Goal: Transaction & Acquisition: Purchase product/service

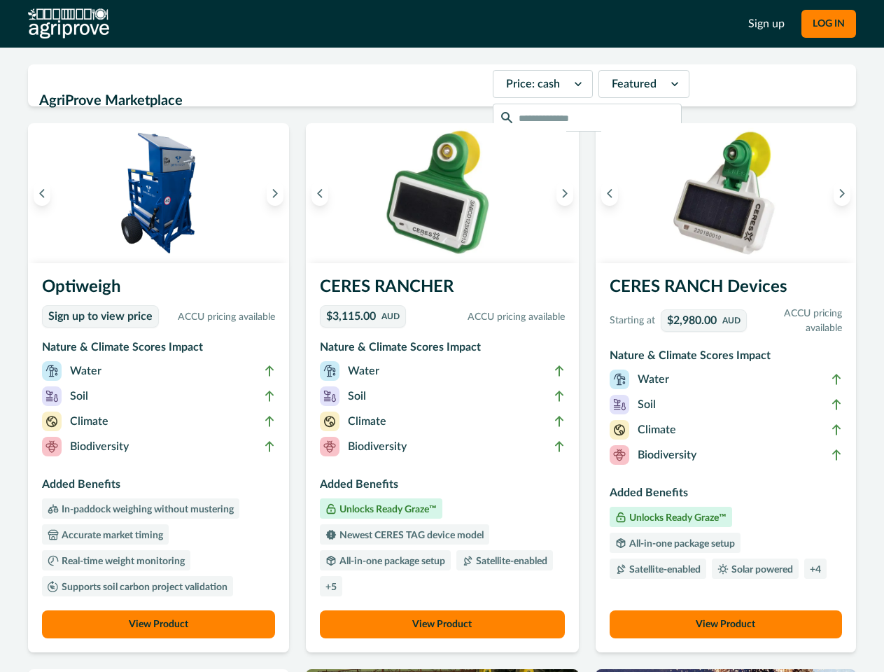
click at [828, 24] on button "LOG IN" at bounding box center [828, 24] width 55 height 28
click at [42, 193] on icon "Previous image" at bounding box center [42, 193] width 10 height 10
click at [279, 193] on icon "Next image" at bounding box center [275, 193] width 10 height 10
click at [160, 458] on li "Biodiversity" at bounding box center [158, 449] width 233 height 25
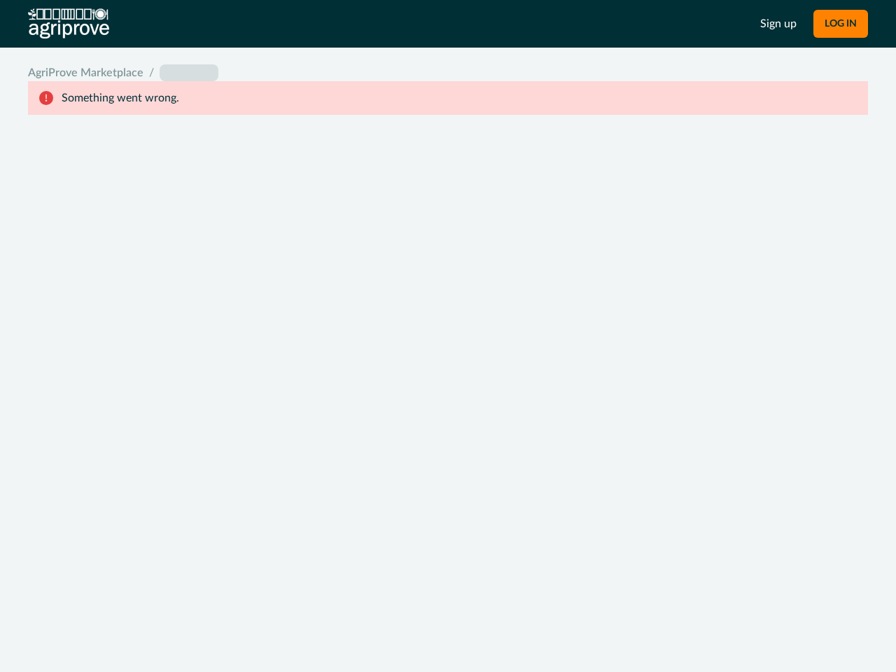
click at [160, 624] on div "System Error Something went wrong An unexpected error occurred. If this continu…" at bounding box center [448, 336] width 896 height 672
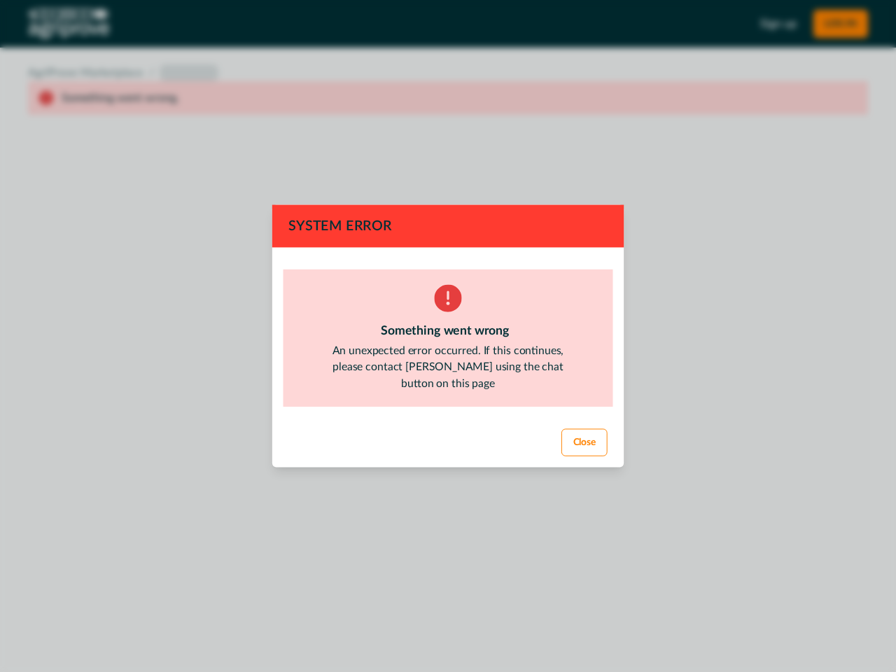
click at [323, 193] on div "System Error Something went wrong An unexpected error occurred. If this continu…" at bounding box center [448, 336] width 896 height 672
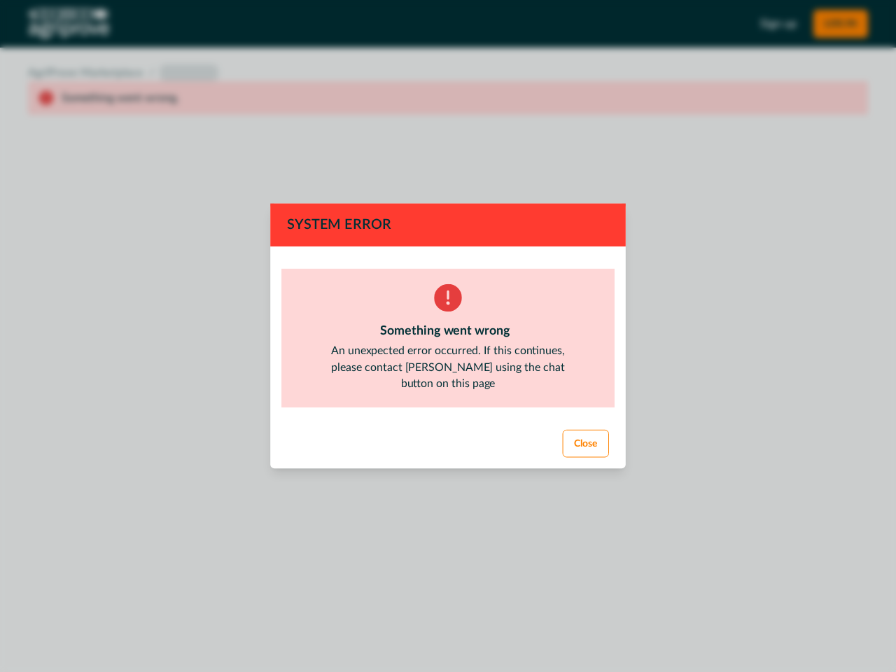
click at [561, 193] on div "System Error Something went wrong An unexpected error occurred. If this continu…" at bounding box center [448, 336] width 896 height 672
click at [442, 458] on footer "Close" at bounding box center [447, 444] width 357 height 50
click at [442, 624] on div "System Error Something went wrong An unexpected error occurred. If this continu…" at bounding box center [448, 336] width 896 height 672
